Goal: Task Accomplishment & Management: Complete application form

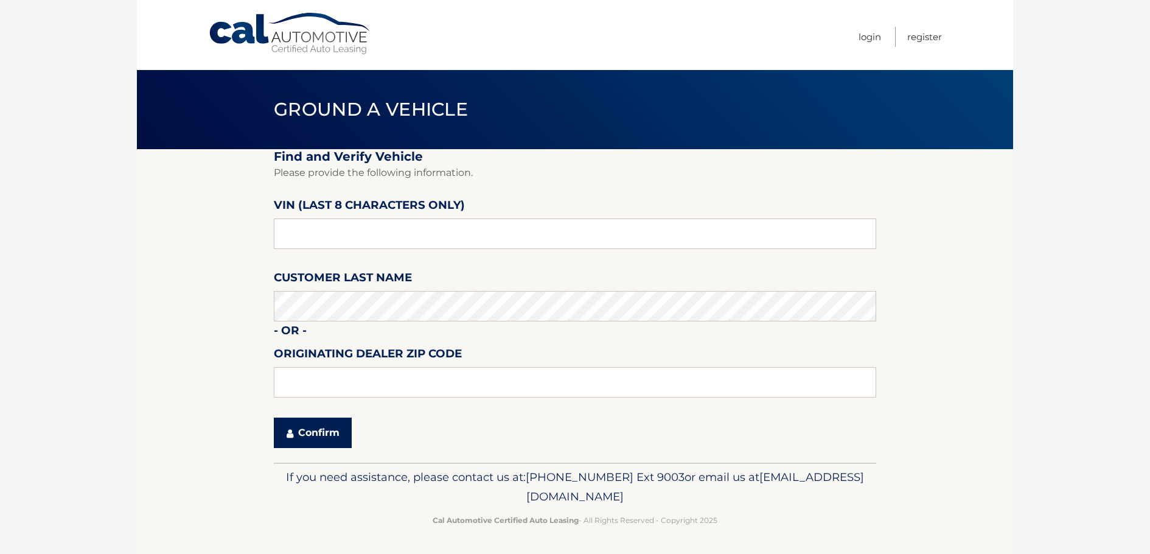
click at [292, 432] on icon "submit" at bounding box center [290, 433] width 7 height 10
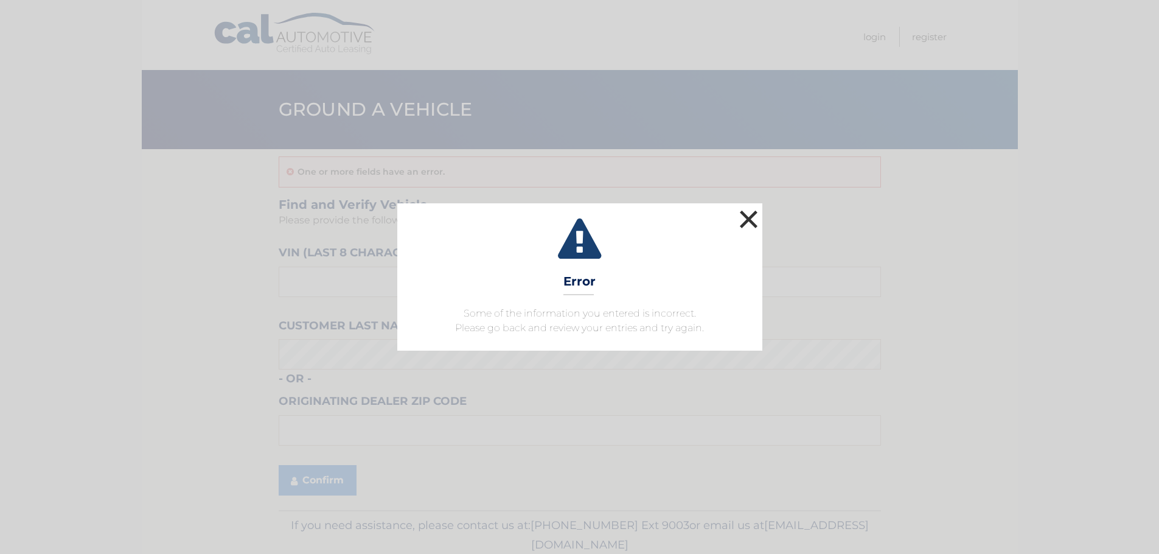
click at [752, 221] on button "×" at bounding box center [749, 219] width 24 height 24
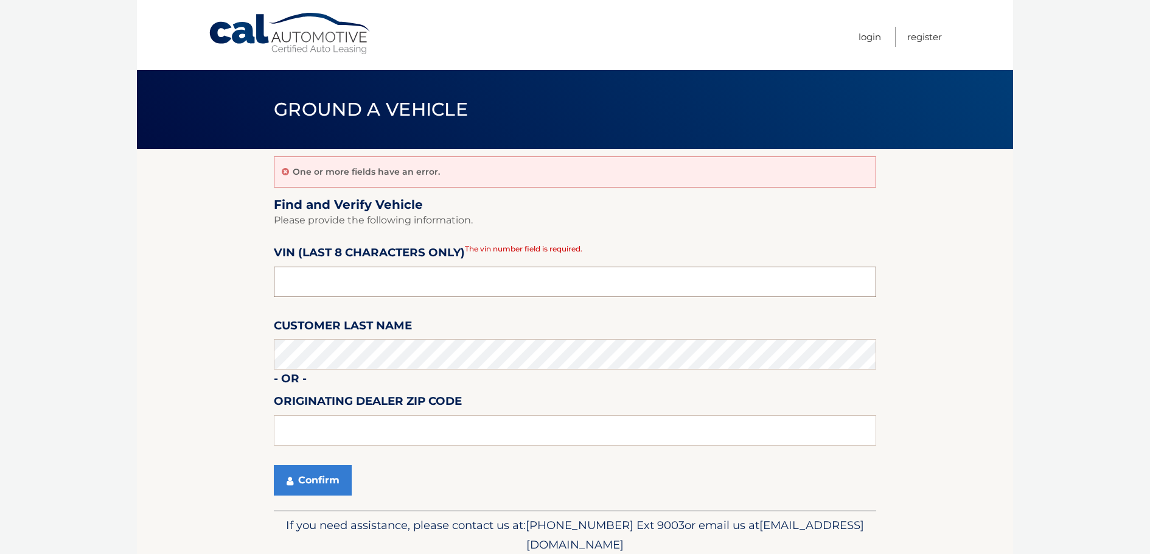
drag, startPoint x: 320, startPoint y: 285, endPoint x: 126, endPoint y: 304, distance: 195.1
click at [127, 304] on body "Cal Automotive Menu Login Register Ground a Vehicle" at bounding box center [575, 277] width 1150 height 554
drag, startPoint x: 319, startPoint y: 277, endPoint x: 116, endPoint y: 305, distance: 204.6
click at [117, 305] on body "Cal Automotive Menu Login Register Ground a Vehicle" at bounding box center [575, 277] width 1150 height 554
click at [304, 483] on button "Confirm" at bounding box center [313, 480] width 78 height 30
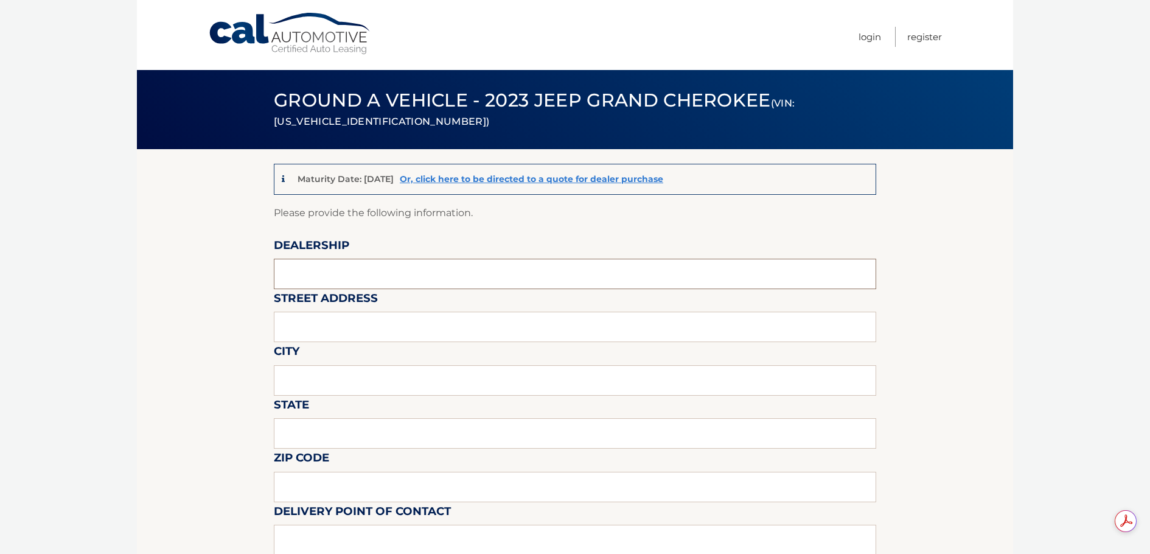
click at [323, 274] on input "text" at bounding box center [575, 274] width 603 height 30
type input "Town & Country Jeep"
type input "3156 Hempstead Tpke"
type input "LEVITTOWN"
type input "NY"
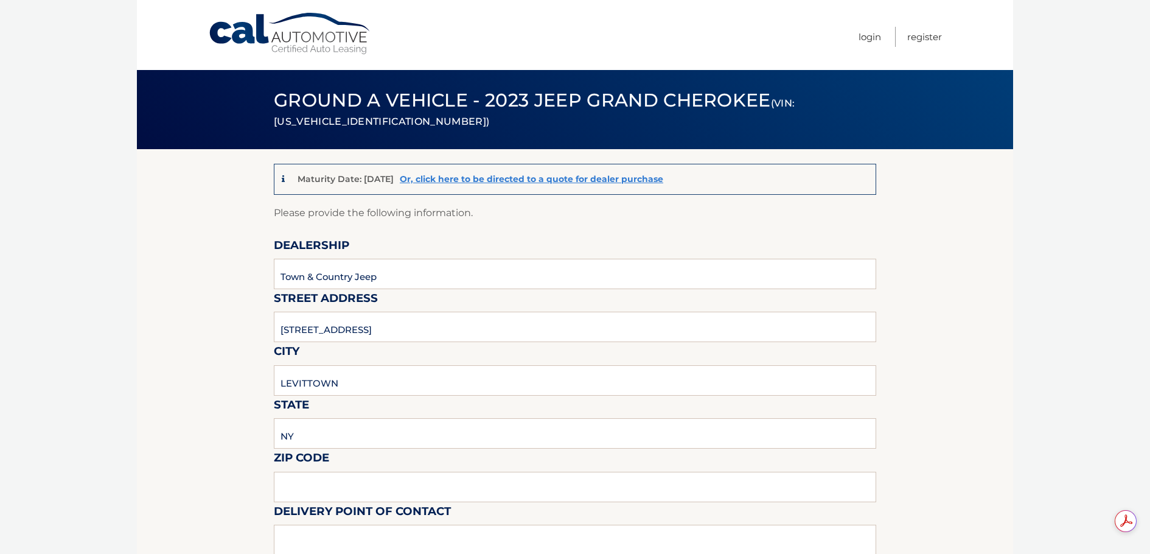
type input "11363"
type input "Roy Bachenheimer"
type input "5167965500"
type input "sales@tcjeep.com"
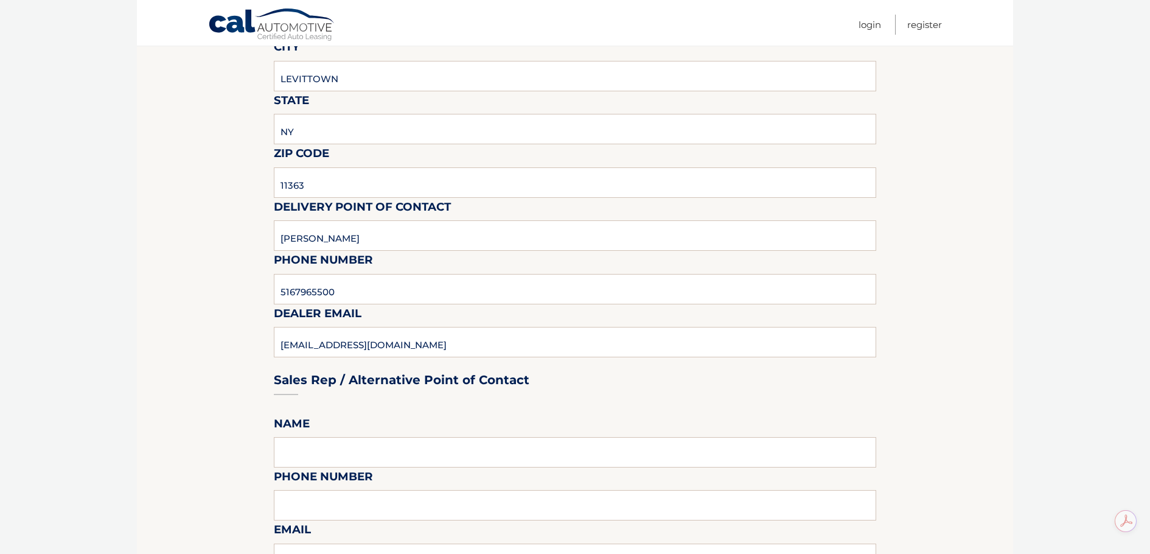
scroll to position [365, 0]
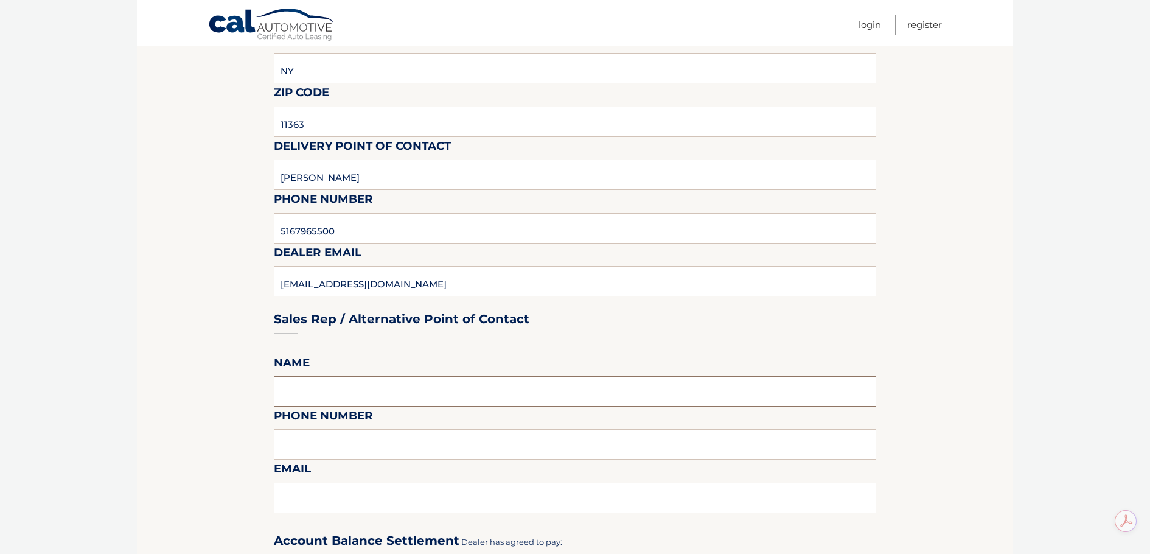
click at [388, 382] on input "text" at bounding box center [575, 391] width 603 height 30
type input "Roy Bachenheimer"
type input "5167965500"
type input "sales@tcjeep.com"
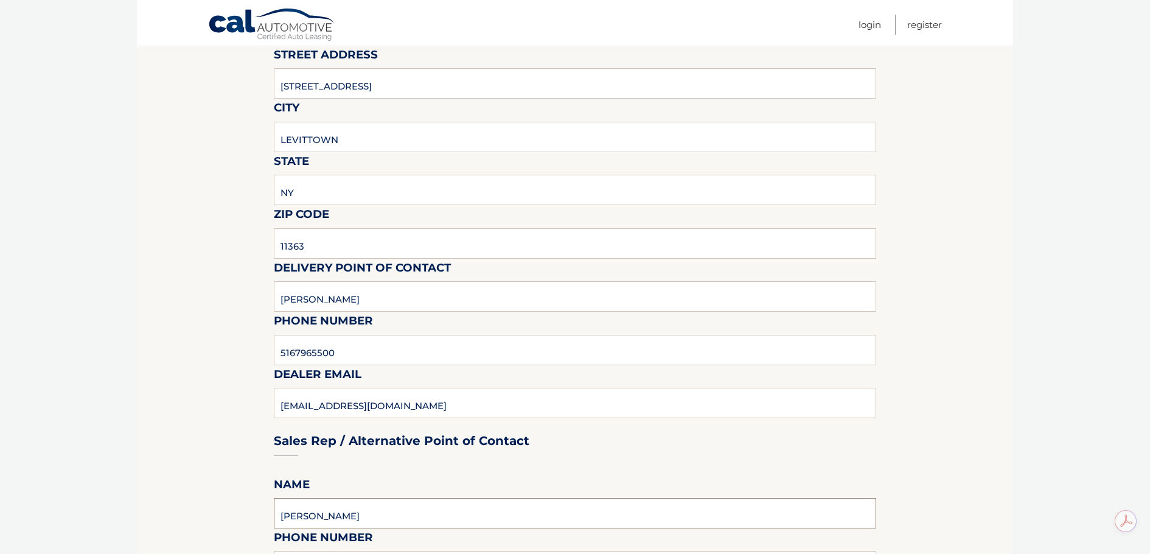
scroll to position [122, 0]
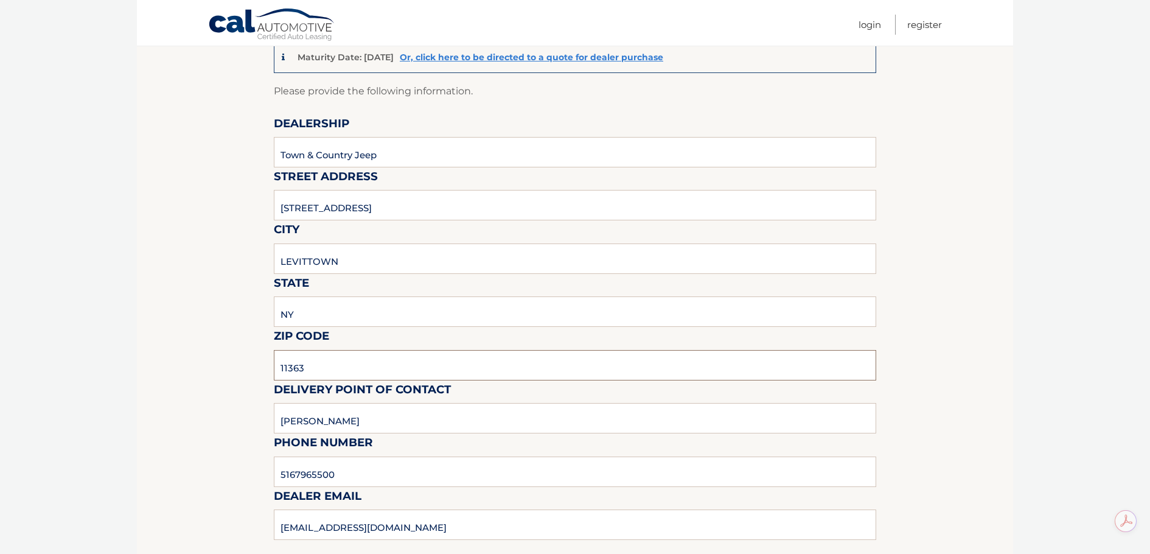
drag, startPoint x: 265, startPoint y: 371, endPoint x: 193, endPoint y: 369, distance: 72.4
type input "11756"
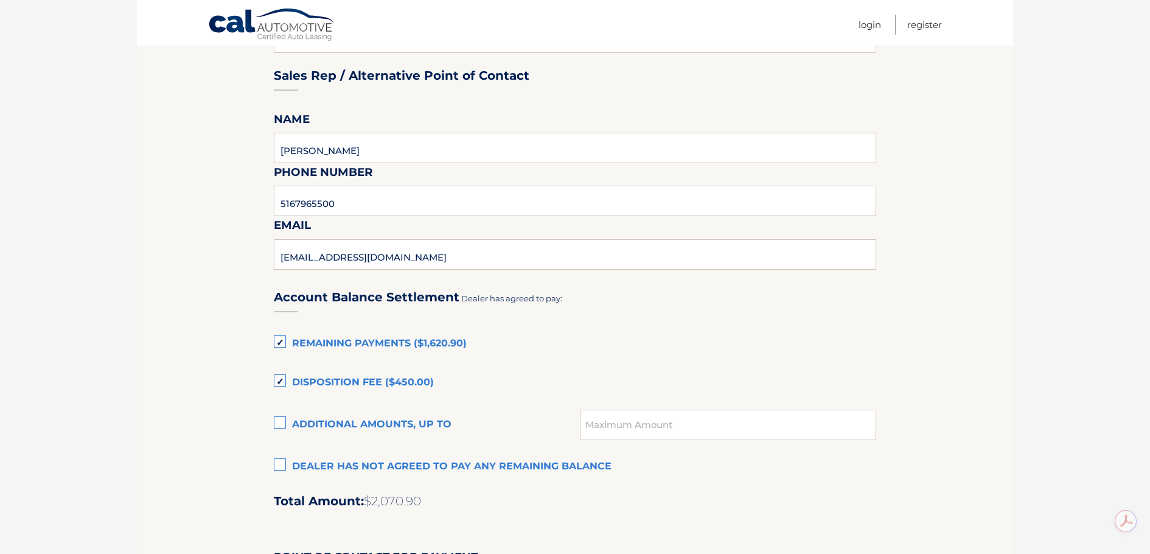
scroll to position [669, 0]
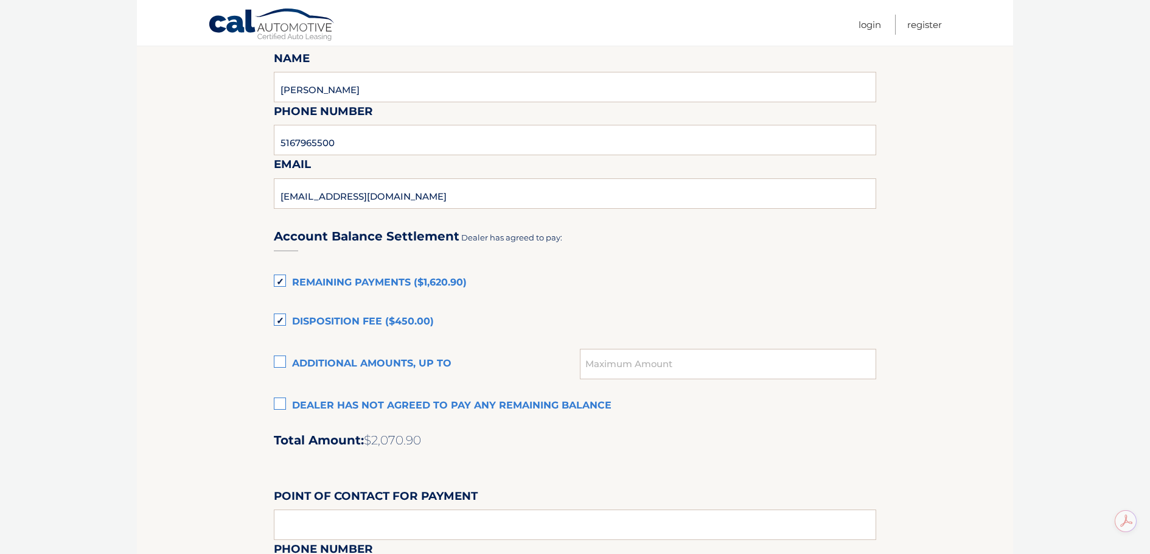
click at [278, 403] on label "Dealer has not agreed to pay any remaining balance" at bounding box center [575, 406] width 603 height 24
click at [0, 0] on input "Dealer has not agreed to pay any remaining balance" at bounding box center [0, 0] width 0 height 0
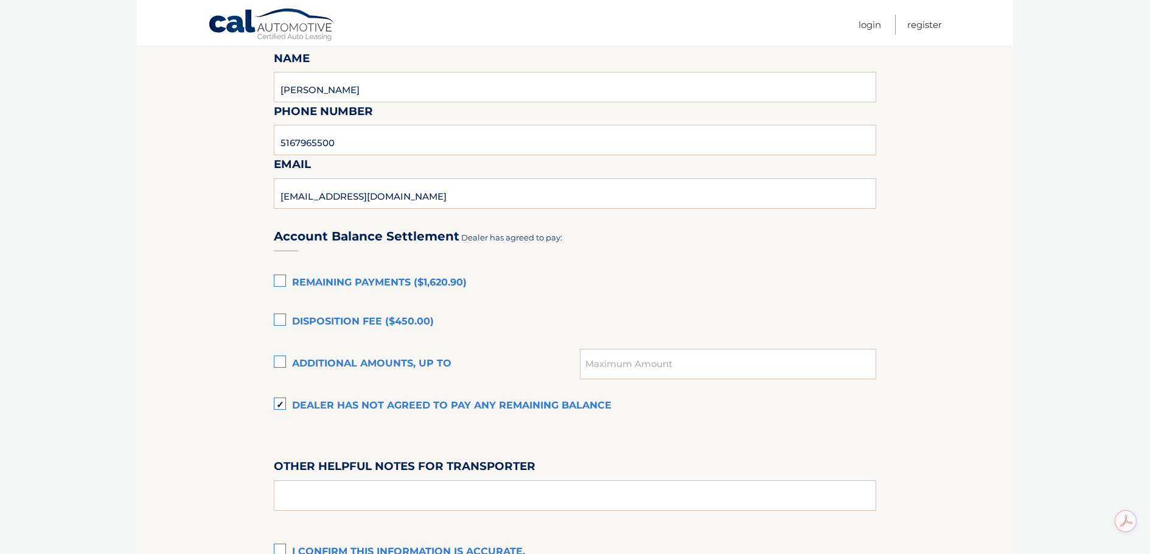
scroll to position [832, 0]
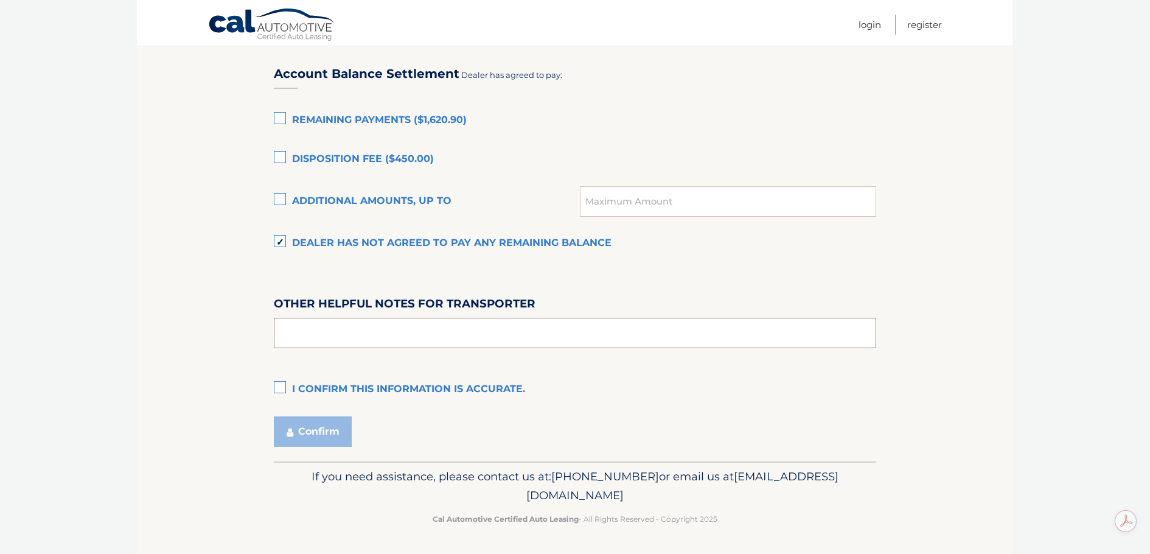
click at [374, 334] on input "text" at bounding box center [575, 333] width 603 height 30
type input "PICK UP IN SHOWROOM"
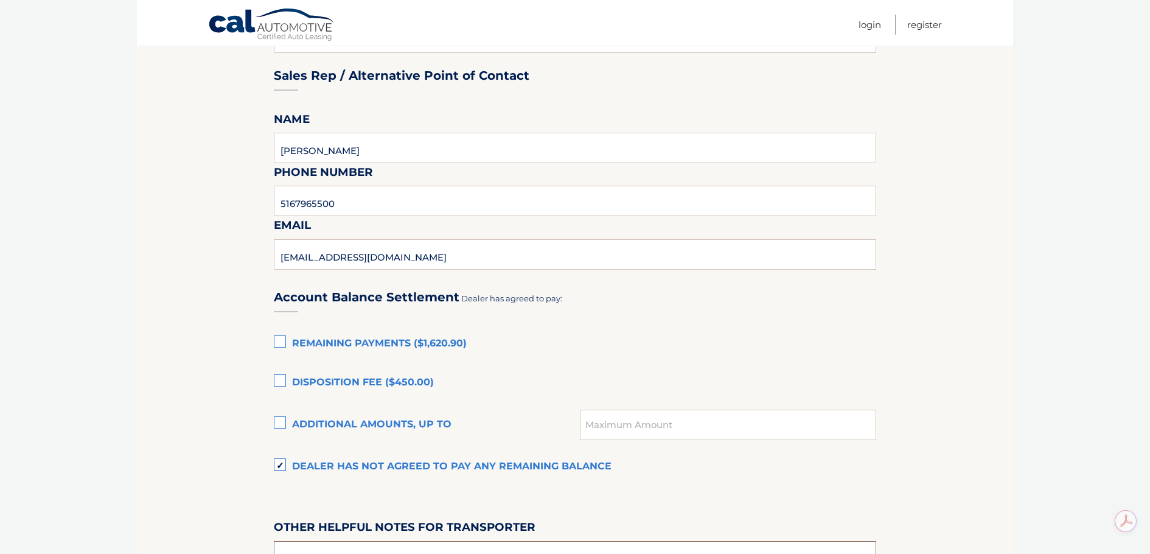
scroll to position [791, 0]
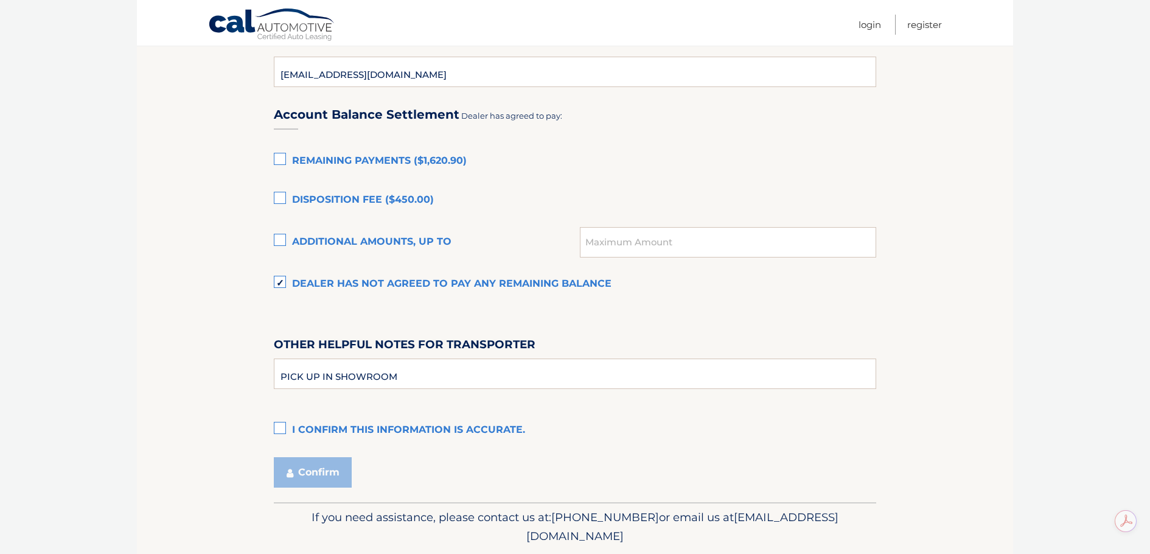
click at [284, 432] on label "I confirm this information is accurate." at bounding box center [575, 430] width 603 height 24
click at [0, 0] on input "I confirm this information is accurate." at bounding box center [0, 0] width 0 height 0
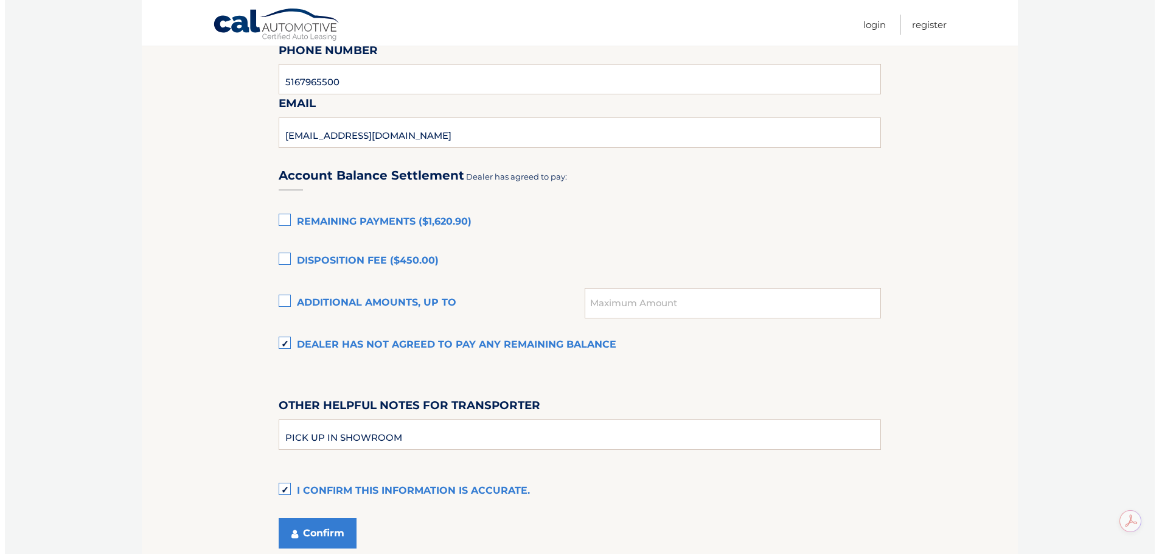
scroll to position [832, 0]
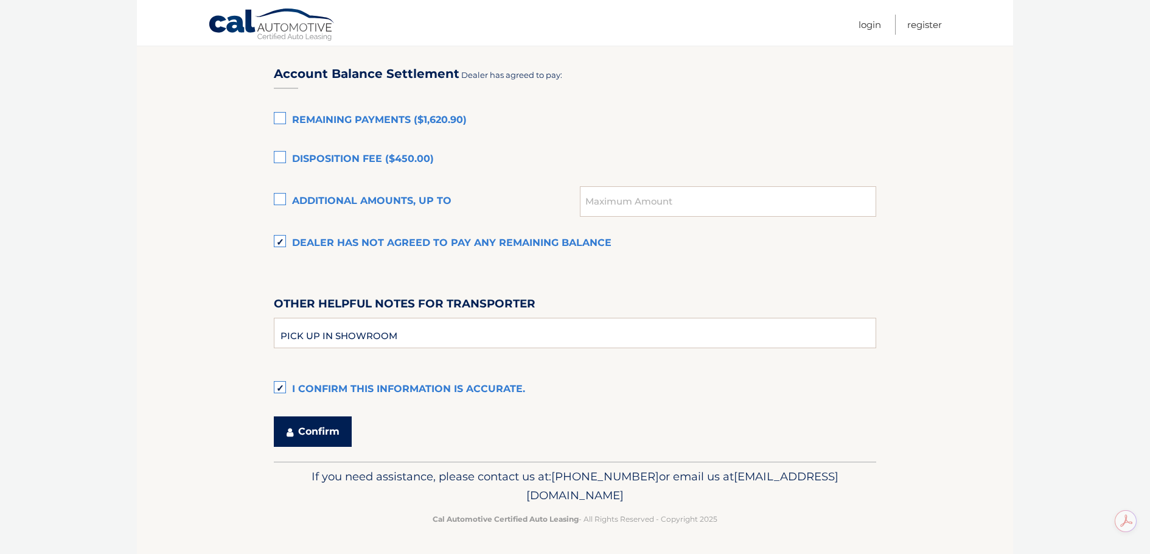
click at [307, 435] on button "Confirm" at bounding box center [313, 431] width 78 height 30
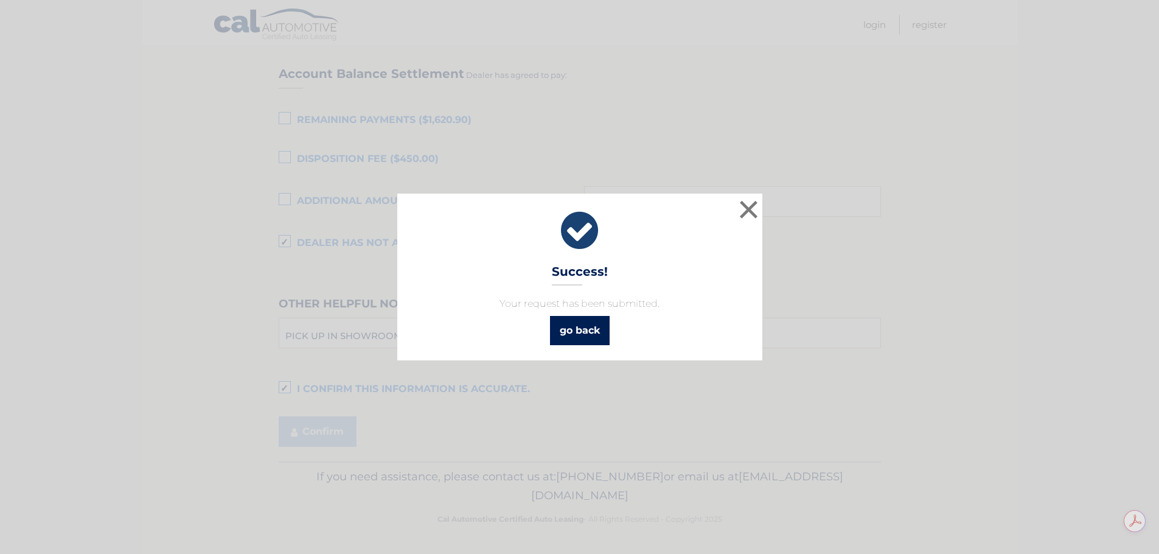
click at [559, 335] on link "go back" at bounding box center [580, 330] width 60 height 29
